Goal: Task Accomplishment & Management: Use online tool/utility

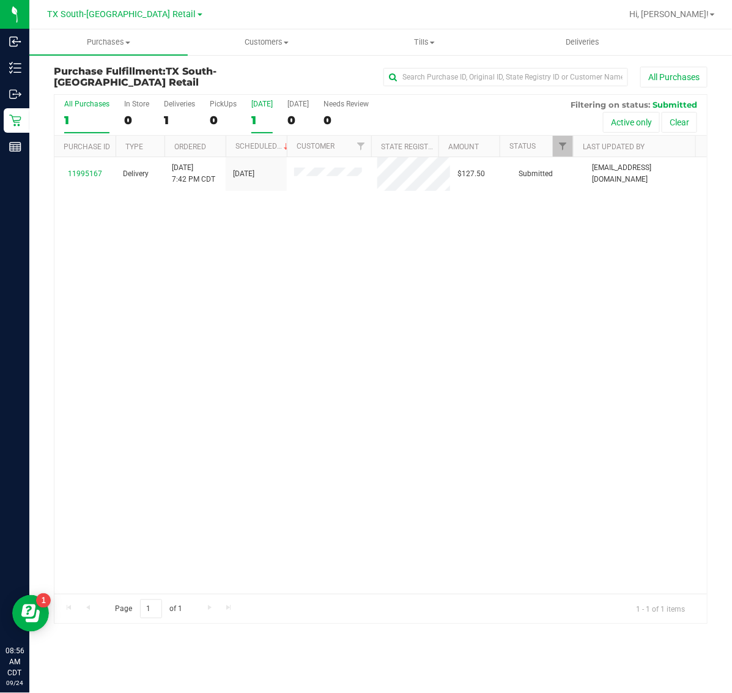
click at [267, 112] on label "[DATE] 1" at bounding box center [261, 117] width 21 height 34
click at [0, 0] on input "[DATE] 1" at bounding box center [0, 0] width 0 height 0
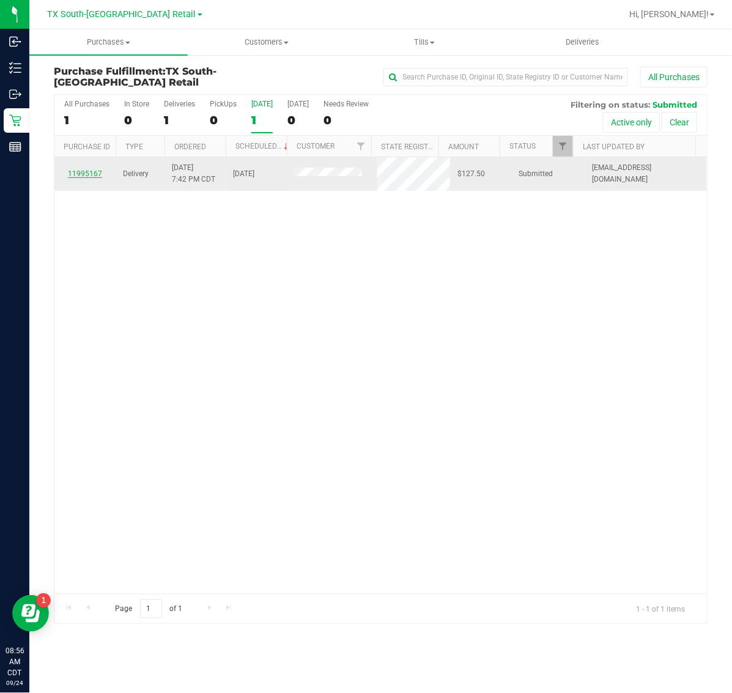
click at [83, 171] on link "11995167" at bounding box center [85, 173] width 34 height 9
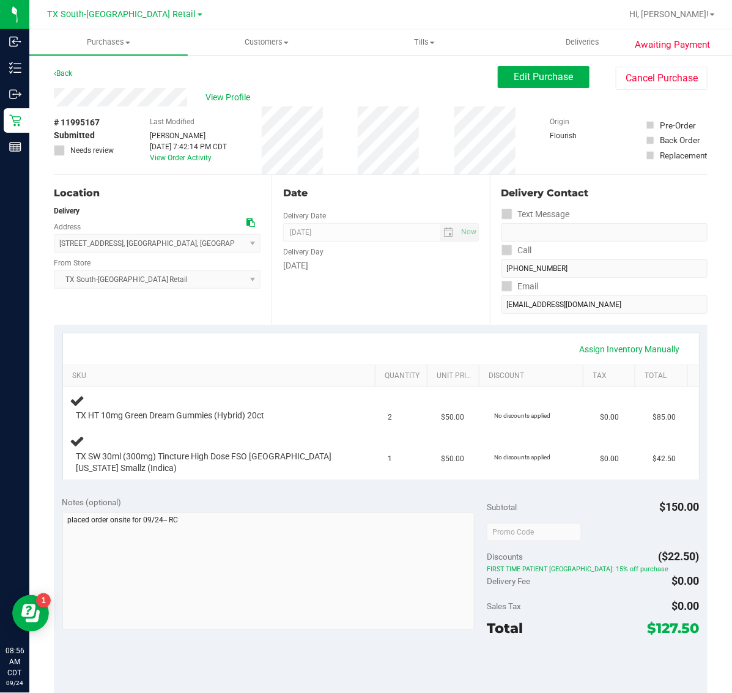
scroll to position [153, 0]
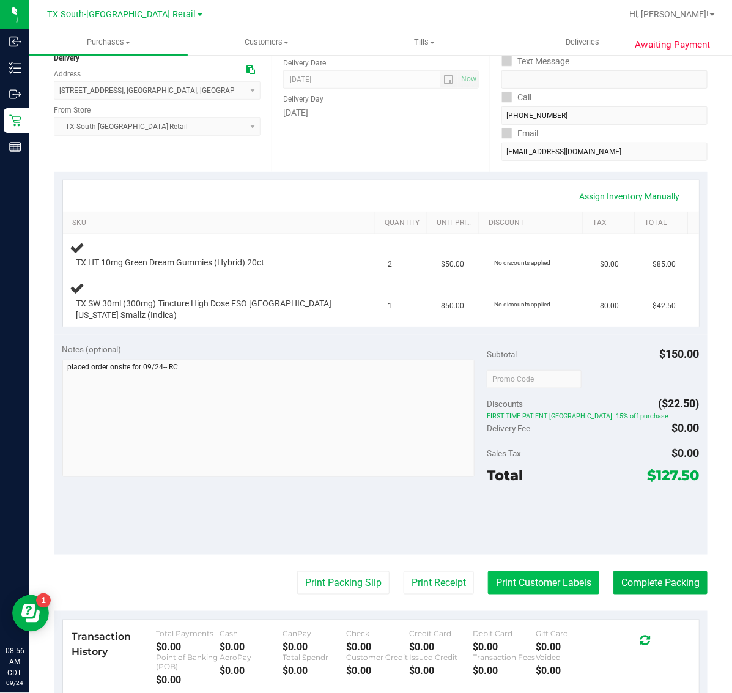
click at [505, 587] on button "Print Customer Labels" at bounding box center [543, 583] width 111 height 23
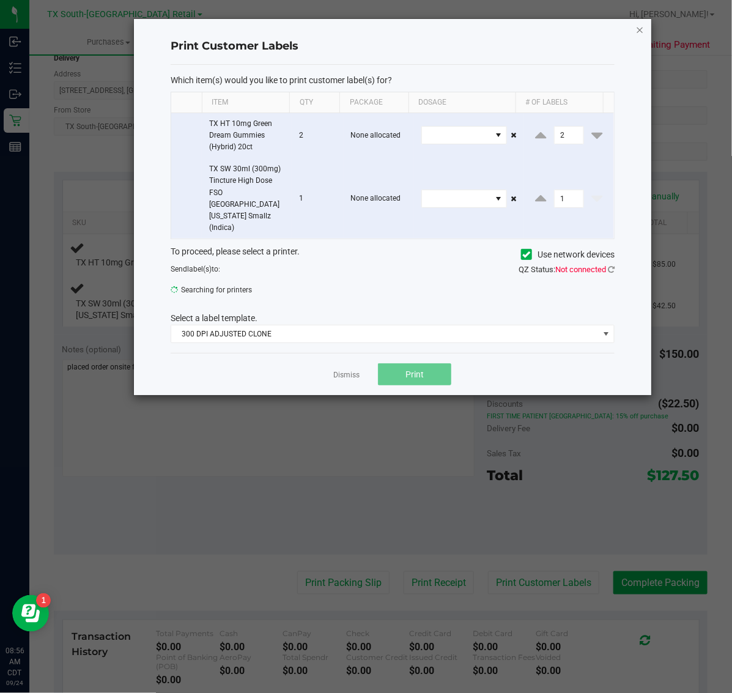
click at [639, 29] on icon "button" at bounding box center [640, 29] width 9 height 15
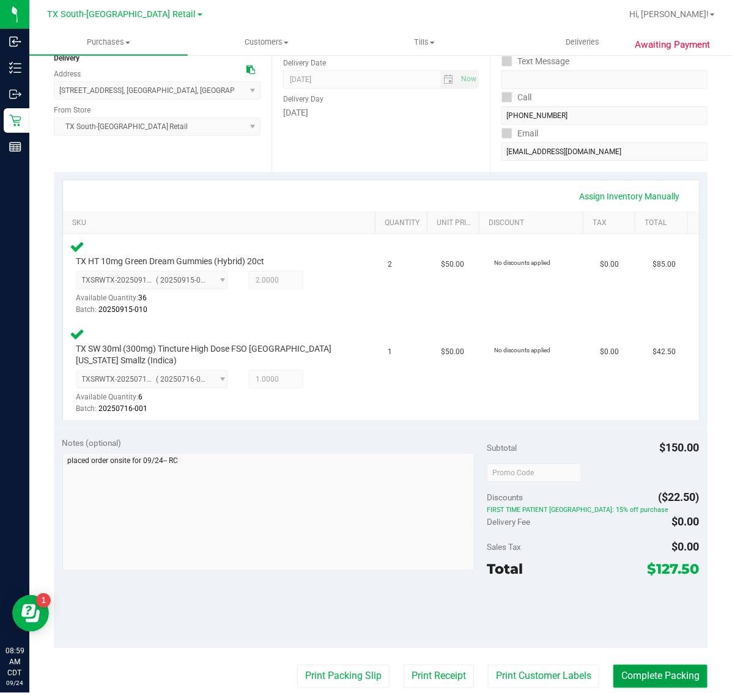
click at [633, 671] on button "Complete Packing" at bounding box center [661, 676] width 94 height 23
